Goal: Task Accomplishment & Management: Manage account settings

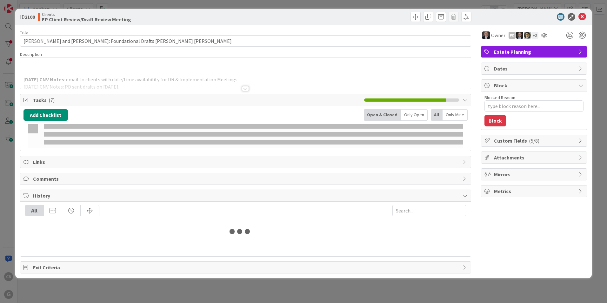
type input "[PERSON_NAME]"
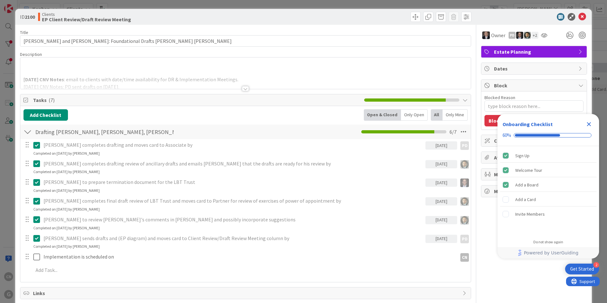
click at [87, 71] on p at bounding box center [246, 72] width 444 height 7
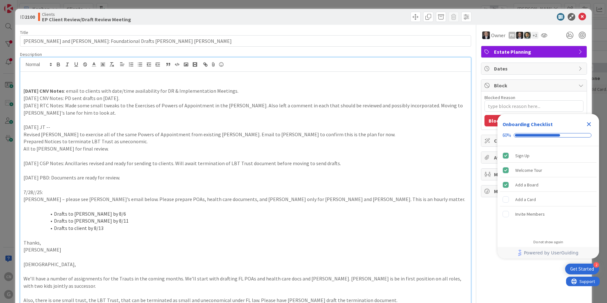
click at [73, 84] on p at bounding box center [246, 83] width 444 height 7
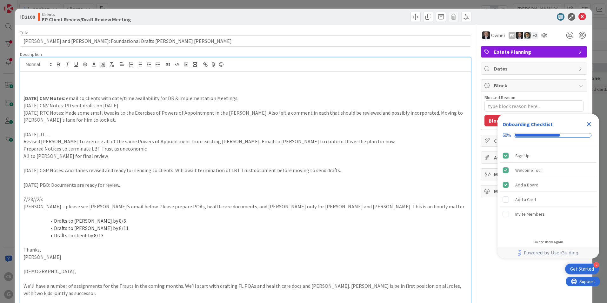
click at [49, 86] on p at bounding box center [246, 83] width 444 height 7
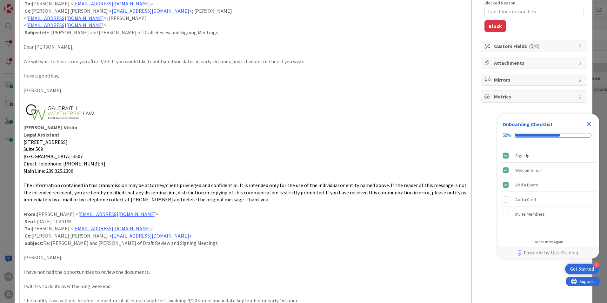
scroll to position [95, 0]
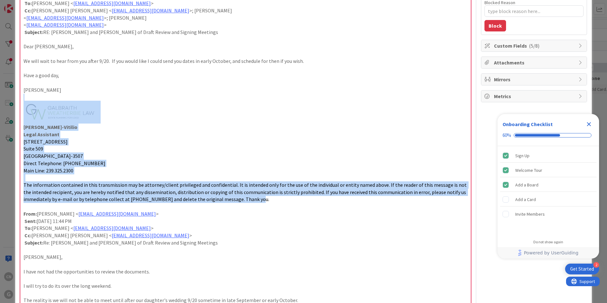
drag, startPoint x: 261, startPoint y: 201, endPoint x: 42, endPoint y: 100, distance: 241.2
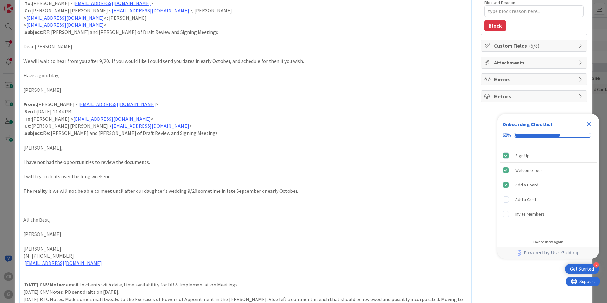
click at [27, 98] on p at bounding box center [246, 97] width 444 height 7
type textarea "x"
click at [34, 208] on p at bounding box center [246, 205] width 444 height 7
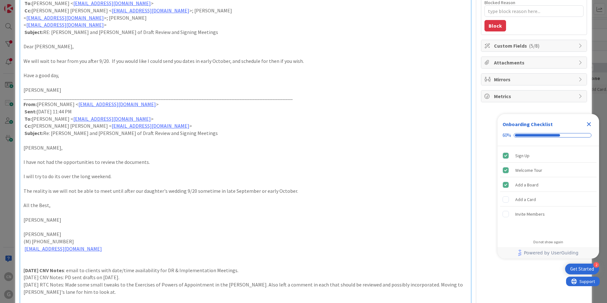
click at [30, 258] on p at bounding box center [246, 255] width 444 height 7
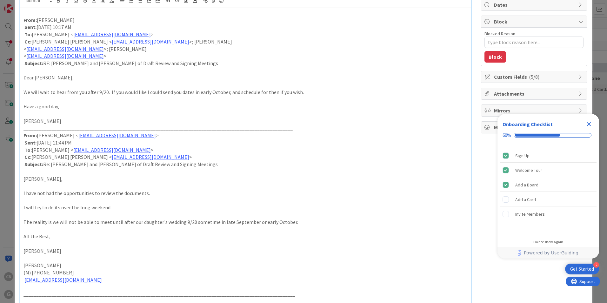
scroll to position [64, 0]
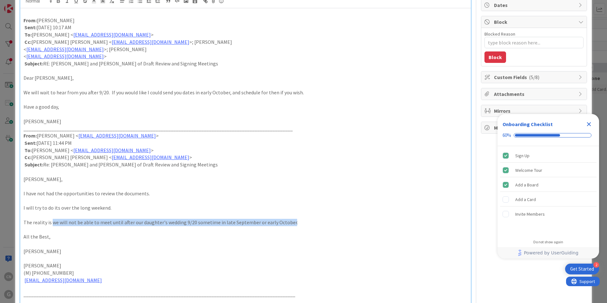
drag, startPoint x: 52, startPoint y: 222, endPoint x: 288, endPoint y: 226, distance: 235.1
click at [288, 226] on p "The reality is we will not be able to meet until after our daughter's wedding 9…" at bounding box center [246, 222] width 444 height 7
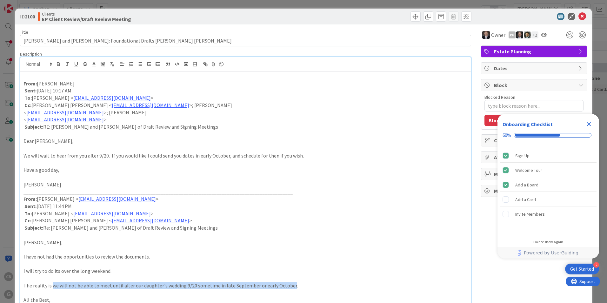
scroll to position [0, 0]
click at [59, 65] on icon "button" at bounding box center [59, 65] width 6 height 6
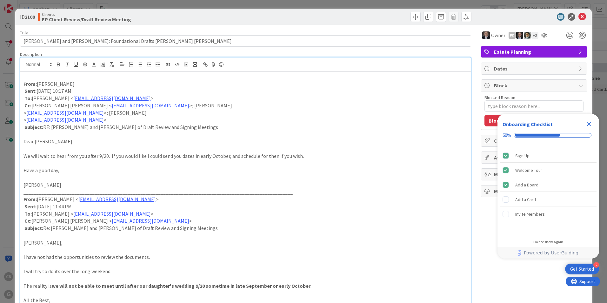
click at [258, 254] on p "I have not had the opportunities to review the documents." at bounding box center [246, 257] width 444 height 7
click at [50, 77] on p at bounding box center [246, 76] width 444 height 7
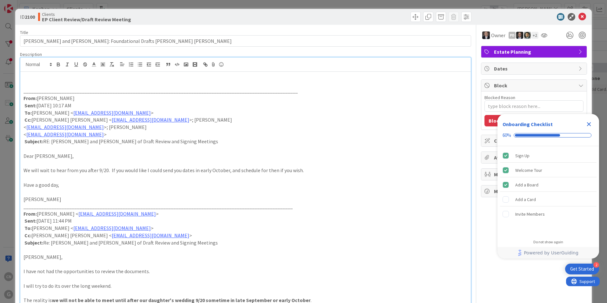
click at [591, 122] on icon "Close Checklist" at bounding box center [590, 124] width 8 height 8
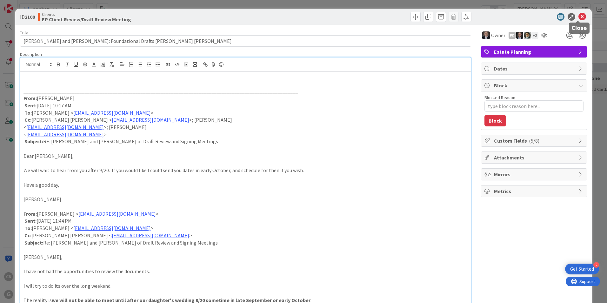
click at [580, 17] on icon at bounding box center [583, 17] width 8 height 8
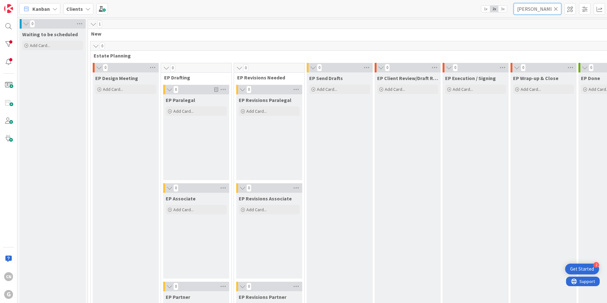
click at [532, 3] on input "[PERSON_NAME]" at bounding box center [538, 8] width 48 height 11
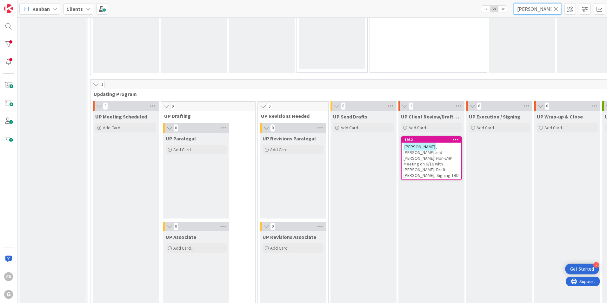
scroll to position [848, 0]
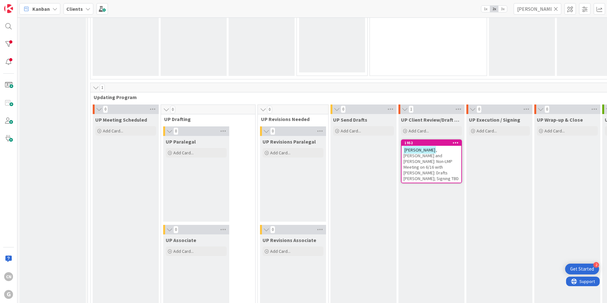
click at [406, 158] on span ", [PERSON_NAME] and [PERSON_NAME]: Non-LMP Meeting on 6/16 with [PERSON_NAME]: …" at bounding box center [431, 164] width 55 height 34
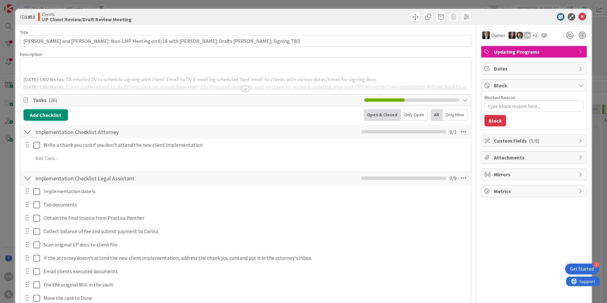
click at [69, 66] on div "[DATE] CNV Notes : CA emailed DV to schedule signing with client. Email to DV i…" at bounding box center [245, 73] width 451 height 31
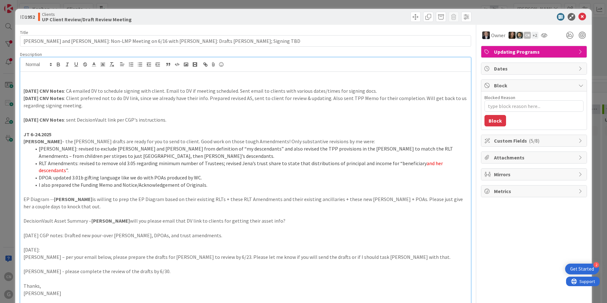
drag, startPoint x: 382, startPoint y: 94, endPoint x: 347, endPoint y: 80, distance: 37.1
click at [382, 93] on p "[DATE] CNV Notes : CA emailed DV to schedule signing with client. Email to DV i…" at bounding box center [246, 90] width 444 height 7
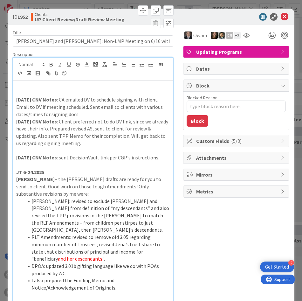
type textarea "x"
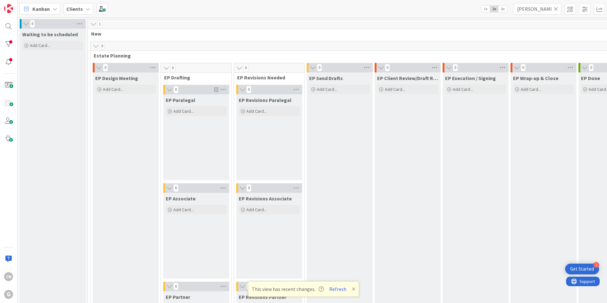
click at [458, 171] on div "EP Execution / Signing Add Card..." at bounding box center [476, 275] width 66 height 407
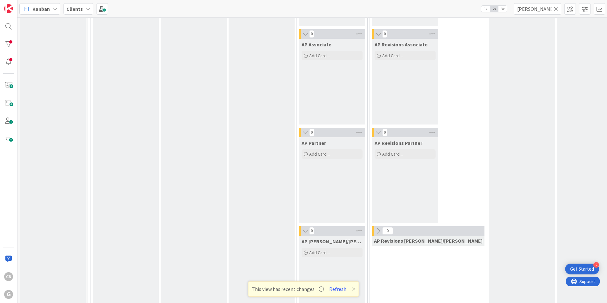
scroll to position [601, 0]
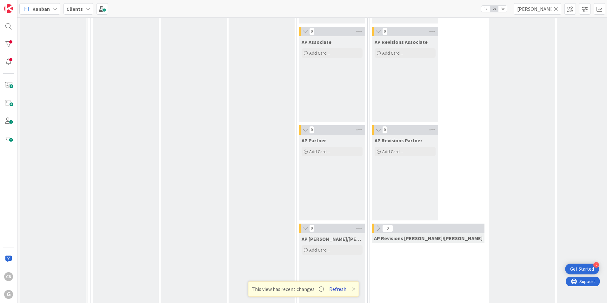
click at [338, 289] on button "Refresh" at bounding box center [338, 289] width 22 height 8
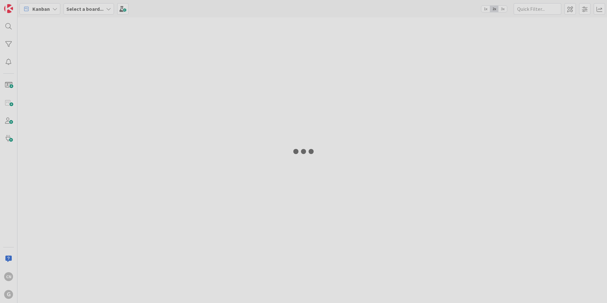
type input "[PERSON_NAME]"
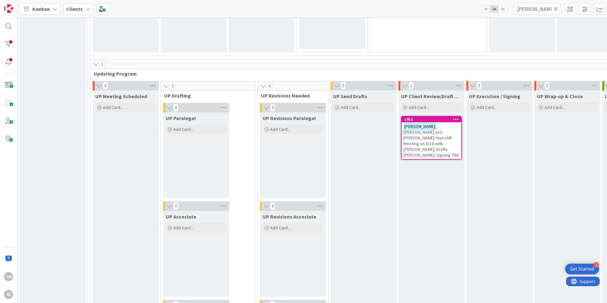
scroll to position [872, 0]
click at [410, 136] on span ", [PERSON_NAME] and [PERSON_NAME]: Non-LMP Meeting on 6/16 with [PERSON_NAME]: …" at bounding box center [431, 140] width 55 height 34
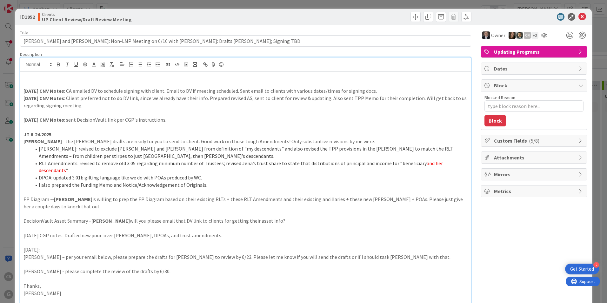
click at [76, 68] on div "CN Cindy Negron Vitilio just joined 8.27.2025 CNV Notes : CA emailed DV to sche…" at bounding box center [245, 260] width 451 height 404
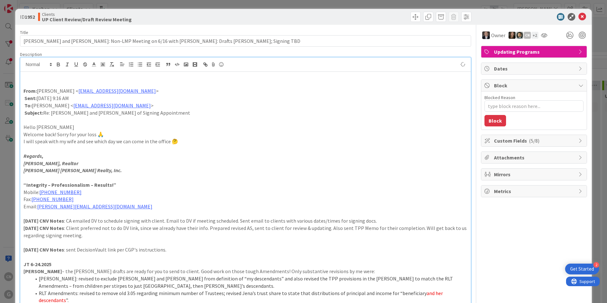
type textarea "x"
click at [27, 212] on p at bounding box center [246, 213] width 444 height 7
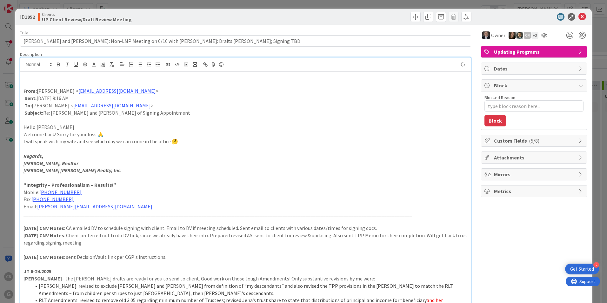
type textarea "x"
click at [52, 82] on p at bounding box center [246, 83] width 444 height 7
click at [579, 18] on icon at bounding box center [583, 17] width 8 height 8
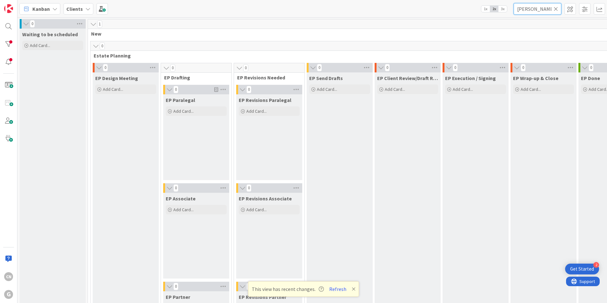
drag, startPoint x: 538, startPoint y: 9, endPoint x: 499, endPoint y: 11, distance: 38.5
click at [499, 11] on div "Kanban Clients 1x 2x 3x ogiba" at bounding box center [312, 8] width 590 height 17
type input "wells"
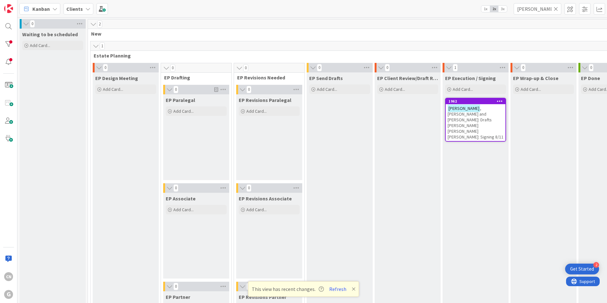
click at [480, 115] on span ", William and Mary: Drafts Paul Joel Chris Bobby: Signing 8/11" at bounding box center [476, 122] width 56 height 34
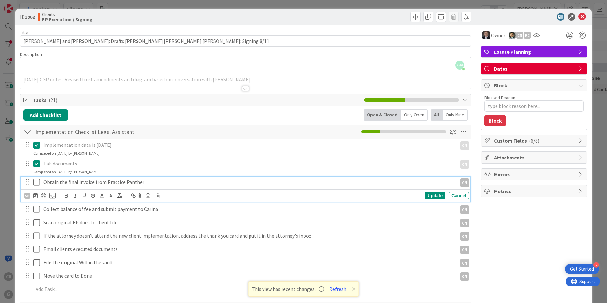
type textarea "x"
click at [163, 184] on p "Obtain the final invoice from Practice Panther" at bounding box center [249, 182] width 411 height 7
drag, startPoint x: 213, startPoint y: 185, endPoint x: 144, endPoint y: 182, distance: 69.6
click at [144, 182] on p "Obtain the final invoice from Practice Panther - Hourly: CA sends to client" at bounding box center [249, 182] width 411 height 7
copy p "Hourly: CA sends to client"
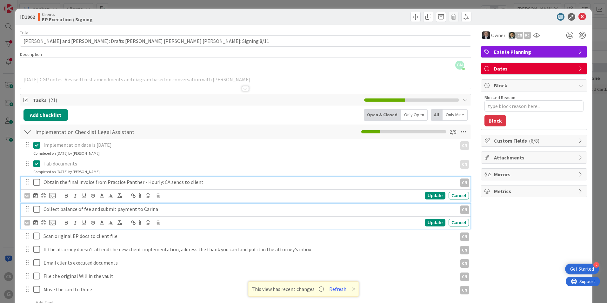
drag, startPoint x: 219, startPoint y: 214, endPoint x: 201, endPoint y: 218, distance: 18.3
click at [218, 214] on div "Collect balance of fee and submit payment to Carina" at bounding box center [249, 209] width 417 height 11
type textarea "x"
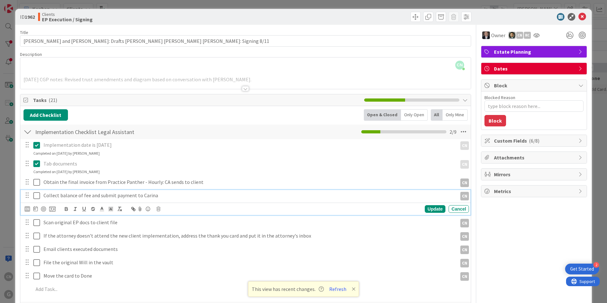
click at [169, 197] on p "Collect balance of fee and submit payment to Carina" at bounding box center [249, 195] width 411 height 7
drag, startPoint x: 429, startPoint y: 210, endPoint x: 404, endPoint y: 215, distance: 25.1
click at [429, 209] on div "Update" at bounding box center [435, 209] width 21 height 8
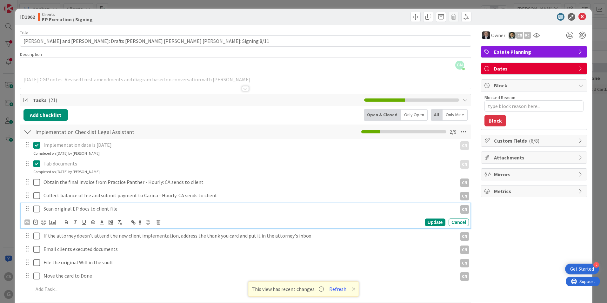
click at [37, 210] on icon at bounding box center [38, 209] width 10 height 8
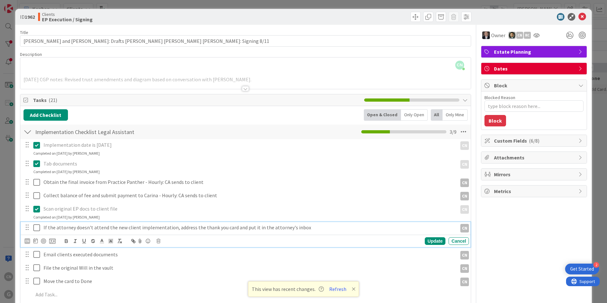
click at [37, 229] on icon at bounding box center [38, 228] width 10 height 8
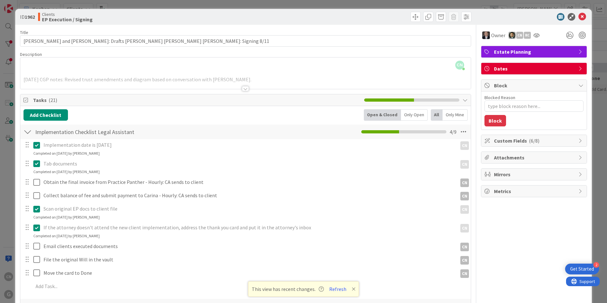
click at [35, 231] on icon at bounding box center [38, 228] width 10 height 8
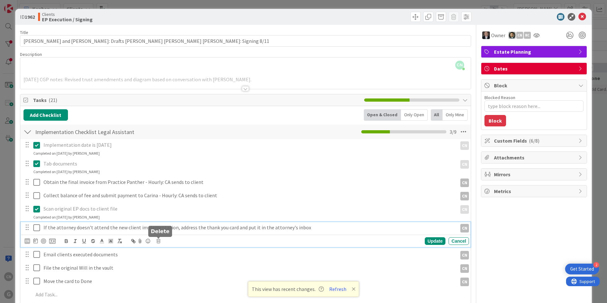
click at [159, 242] on icon at bounding box center [159, 241] width 4 height 4
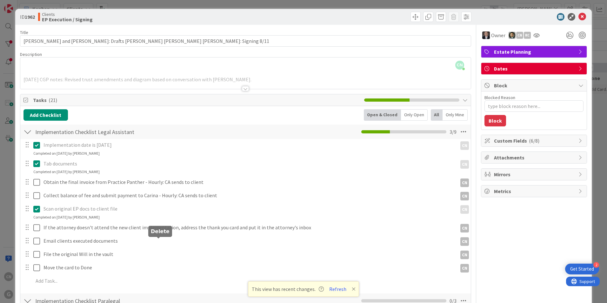
click at [172, 268] on div "Implementation date is 8.19.2025 CN CN Update Cancel Completed on 08/29/2025 by…" at bounding box center [246, 214] width 444 height 150
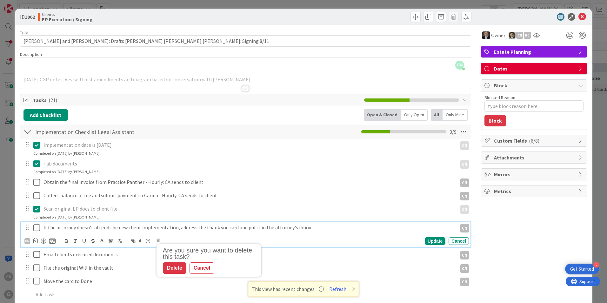
click at [311, 229] on p "If the attorney doesn't attend the new client implementation, address the thank…" at bounding box center [249, 227] width 411 height 7
click at [159, 242] on icon at bounding box center [159, 241] width 4 height 4
click at [173, 267] on div "Delete" at bounding box center [175, 267] width 24 height 11
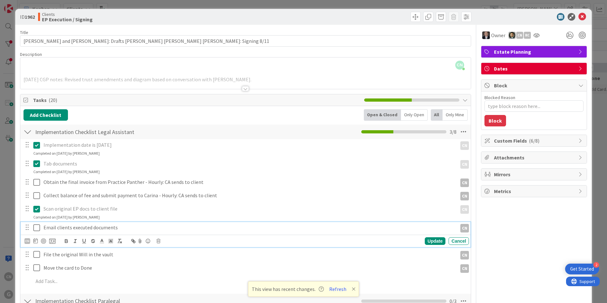
click at [38, 227] on icon at bounding box center [38, 228] width 10 height 8
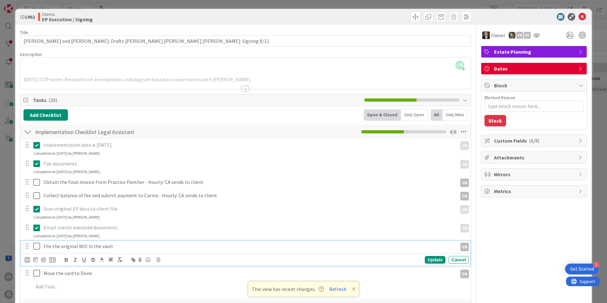
click at [122, 247] on p "File the original Will in the vault" at bounding box center [249, 246] width 411 height 7
click at [158, 260] on icon at bounding box center [159, 260] width 4 height 4
click at [176, 289] on div "Delete" at bounding box center [175, 286] width 24 height 11
click at [36, 248] on icon at bounding box center [38, 246] width 10 height 8
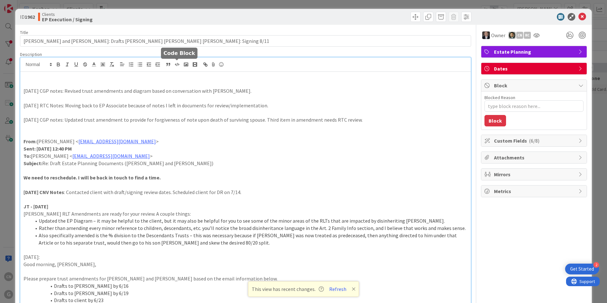
click at [176, 67] on div "CN Cindy Negron Vitilio just joined 8/8/25 CGP notes: Revised trust amendments …" at bounding box center [245, 206] width 451 height 296
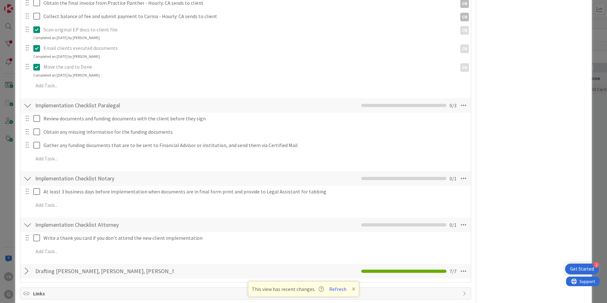
scroll to position [445, 0]
click at [460, 107] on icon at bounding box center [463, 104] width 11 height 11
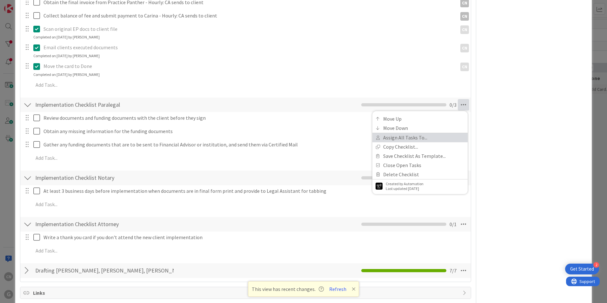
click at [406, 139] on link "Assign All Tasks To..." at bounding box center [420, 137] width 95 height 9
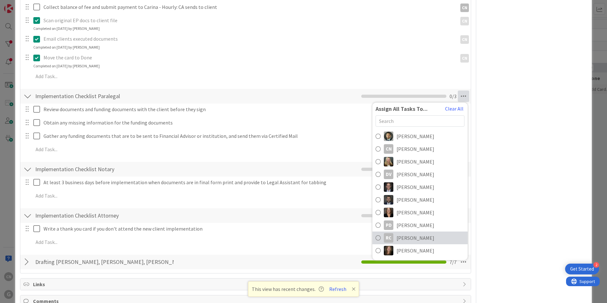
scroll to position [454, 0]
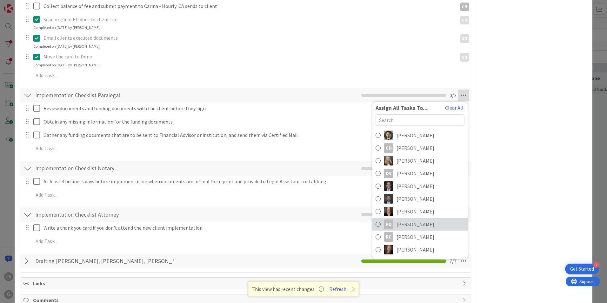
click at [398, 225] on span "[PERSON_NAME]" at bounding box center [416, 224] width 38 height 8
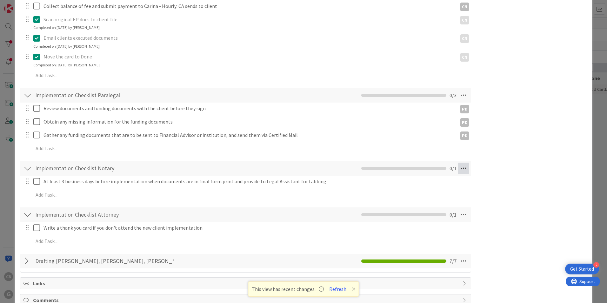
click at [459, 169] on icon at bounding box center [463, 168] width 11 height 11
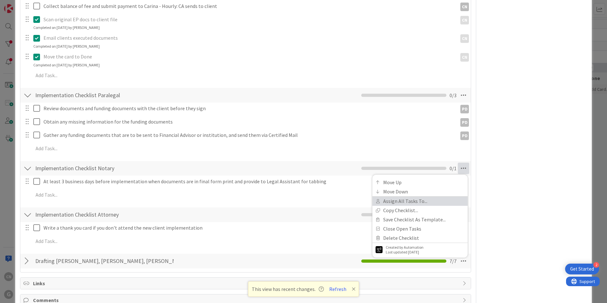
click at [403, 202] on link "Assign All Tasks To..." at bounding box center [420, 201] width 95 height 9
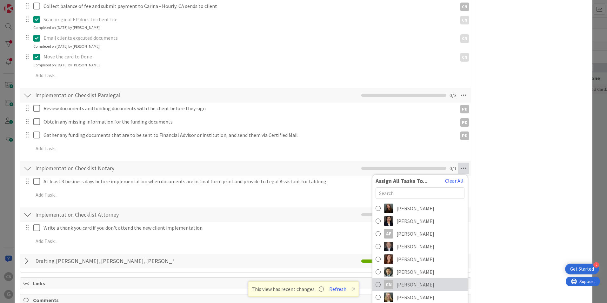
click at [392, 284] on link "CN Cindy Negron Vitilio" at bounding box center [420, 284] width 95 height 13
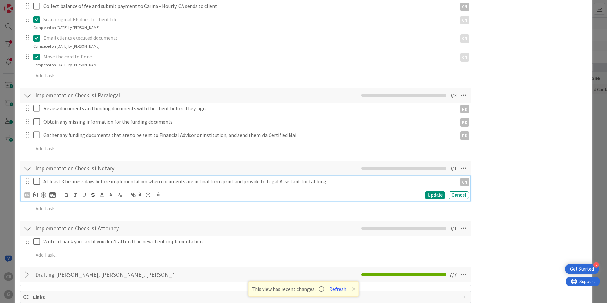
click at [34, 183] on icon at bounding box center [38, 182] width 10 height 8
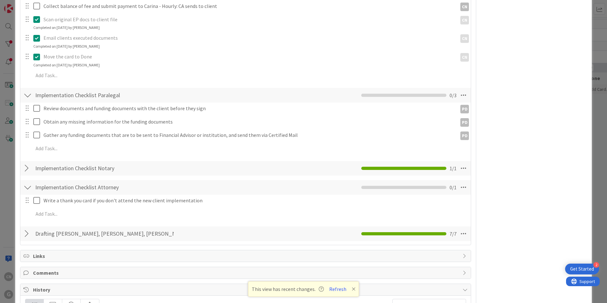
click at [25, 188] on div at bounding box center [28, 187] width 8 height 11
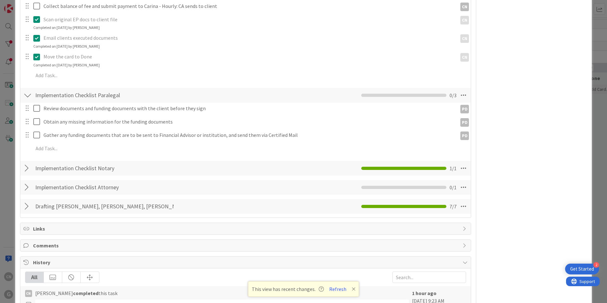
click at [25, 188] on div at bounding box center [28, 187] width 8 height 11
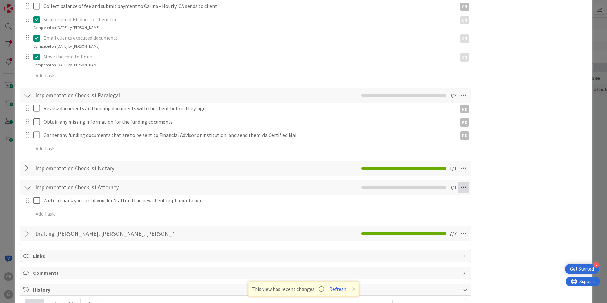
click at [459, 188] on icon at bounding box center [463, 187] width 11 height 11
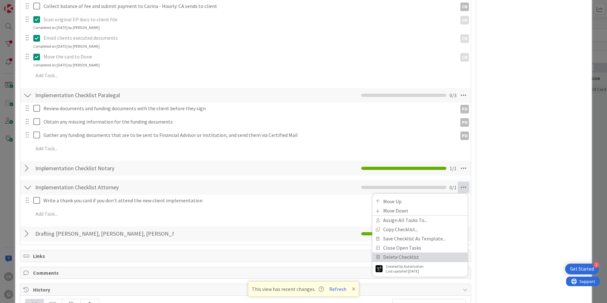
click at [399, 257] on link "Delete Checklist" at bounding box center [420, 257] width 95 height 9
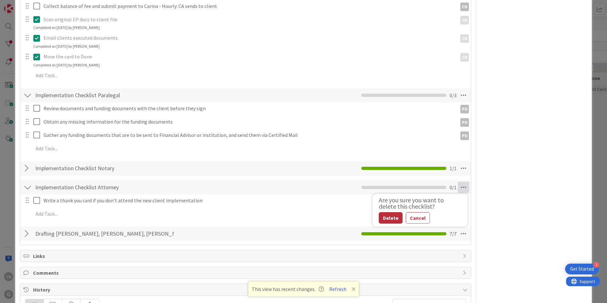
click at [384, 220] on button "Delete" at bounding box center [391, 217] width 24 height 11
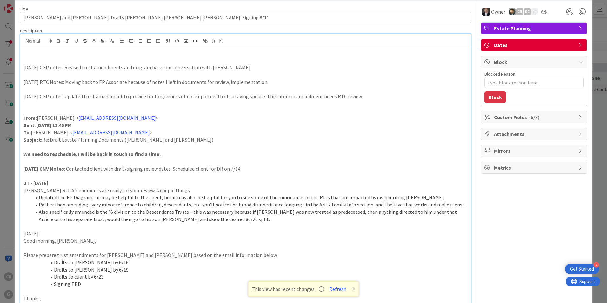
scroll to position [0, 0]
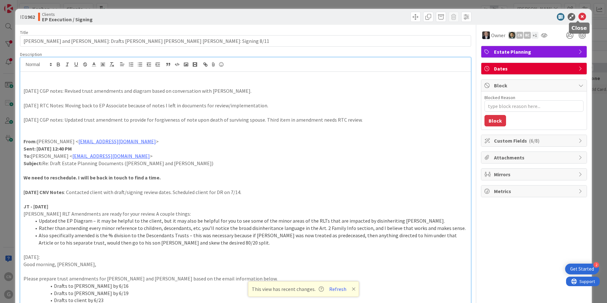
click at [581, 17] on icon at bounding box center [583, 17] width 8 height 8
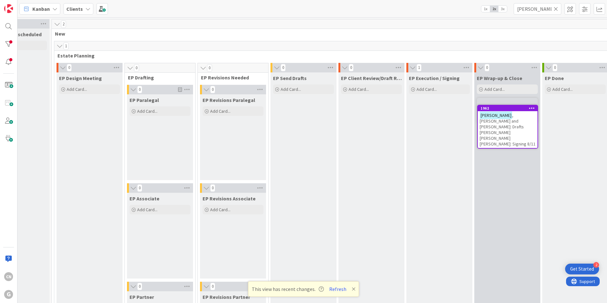
scroll to position [0, 37]
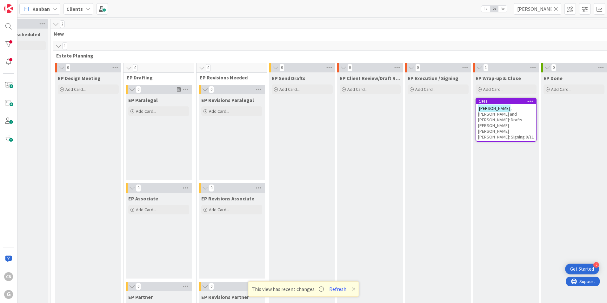
click at [498, 119] on span ", William and Mary: Drafts Paul Joel Chris Bobby: Signing 8/11" at bounding box center [506, 122] width 56 height 34
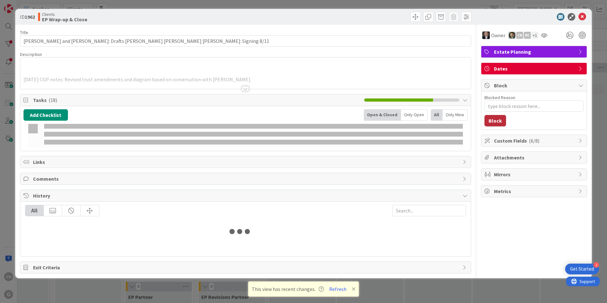
type textarea "x"
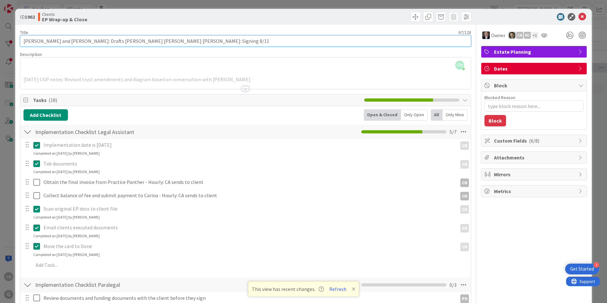
click at [162, 43] on input "Wells, William and Mary: Drafts Paul Joel Chris Bobby: Signing 8/11" at bounding box center [245, 40] width 451 height 11
type input "Wells, William and Mary: Drafts Paul Joel Chris Bobby: Signing 8/19"
type textarea "x"
type input "Wells, William and Mary: Drafts Paul Joel Chris Bobby: Signing 8/19"
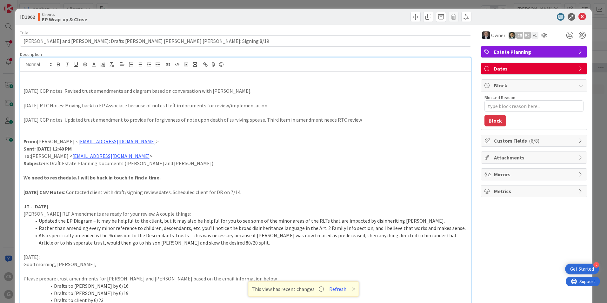
click at [240, 69] on div "CN Cindy Negron Vitilio just joined 8/8/25 CGP notes: Revised trust amendments …" at bounding box center [245, 206] width 451 height 296
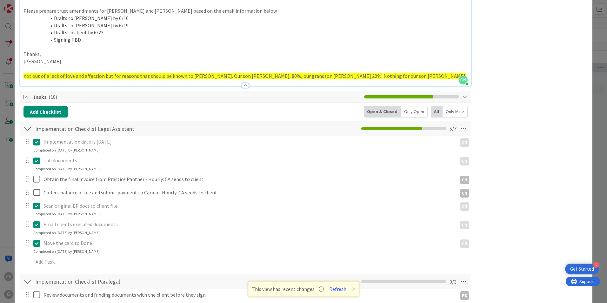
scroll to position [268, 0]
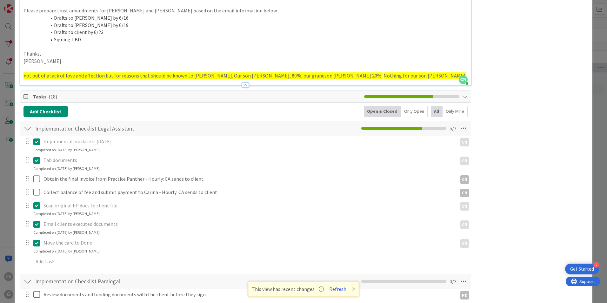
click at [215, 48] on p at bounding box center [246, 46] width 444 height 7
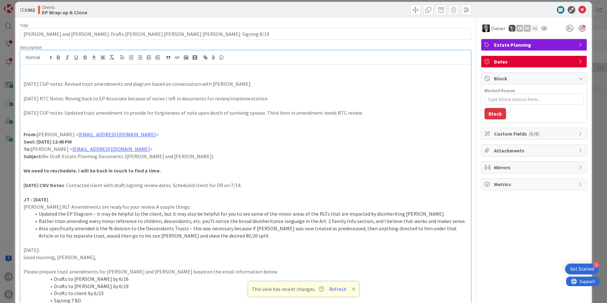
scroll to position [0, 0]
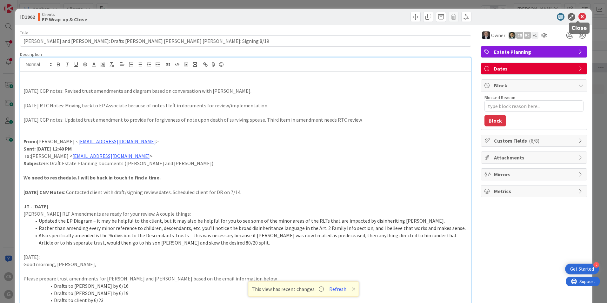
click at [579, 18] on icon at bounding box center [583, 17] width 8 height 8
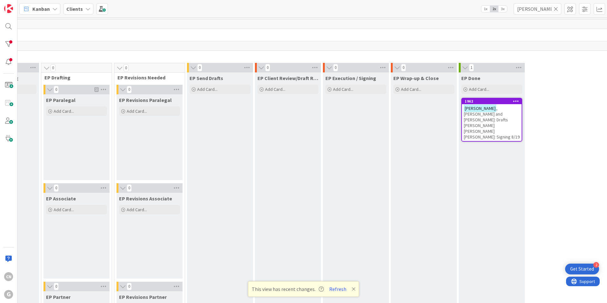
scroll to position [0, 120]
